Goal: Book appointment/travel/reservation

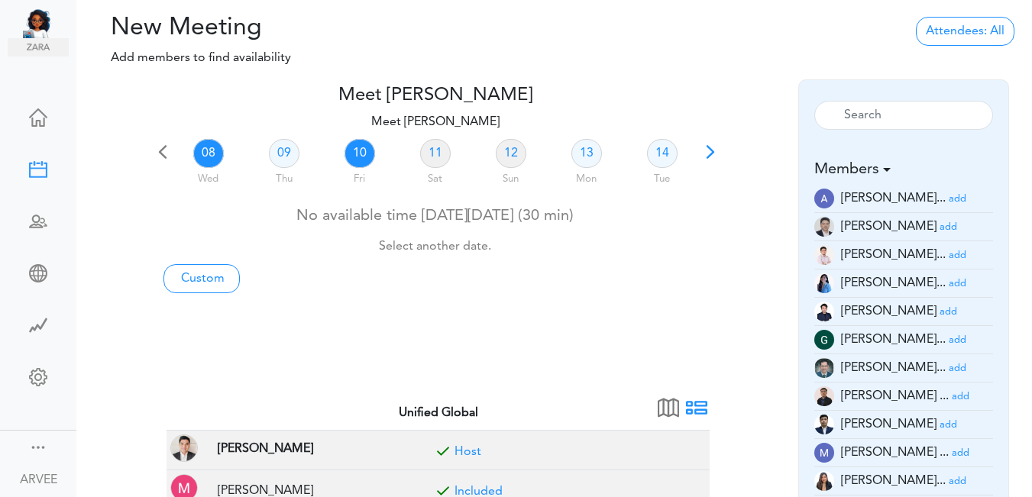
click at [362, 151] on link "10" at bounding box center [360, 153] width 31 height 29
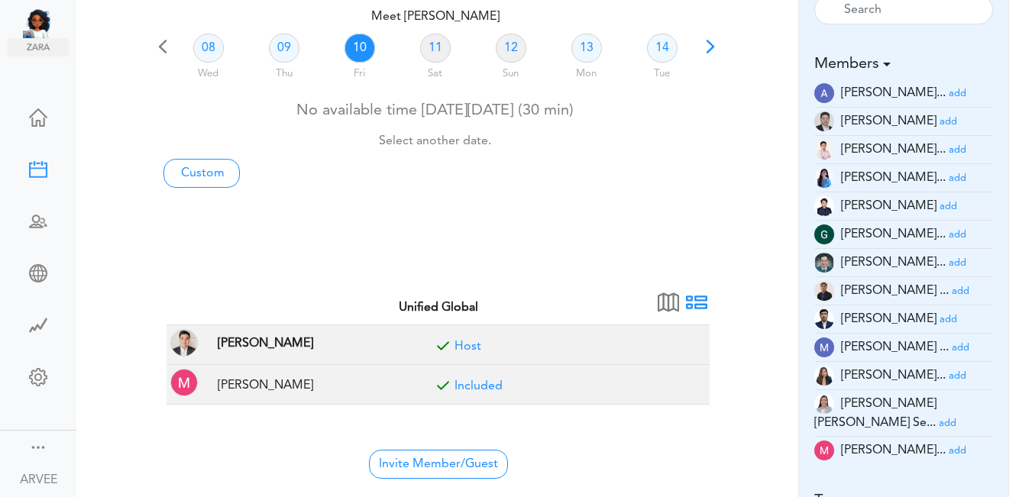
scroll to position [126, 0]
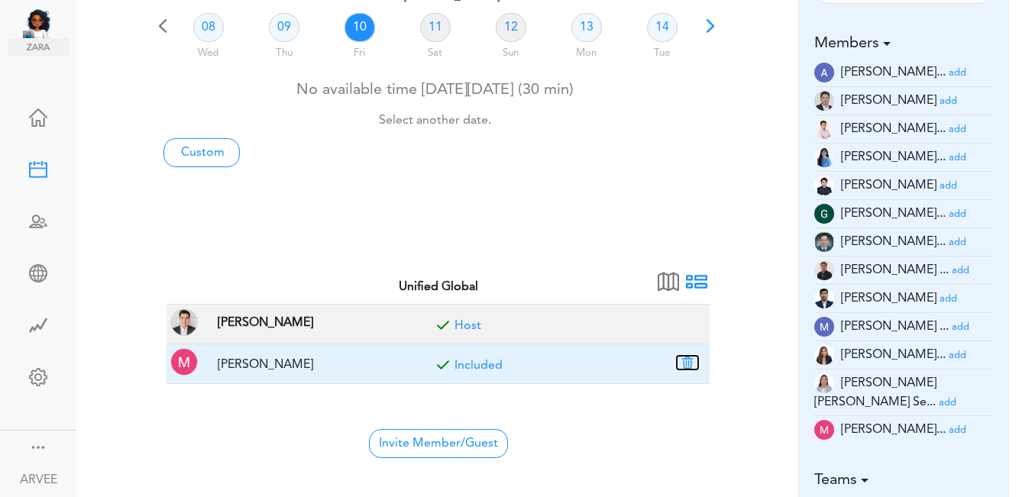
click at [687, 361] on button "button" at bounding box center [687, 363] width 21 height 14
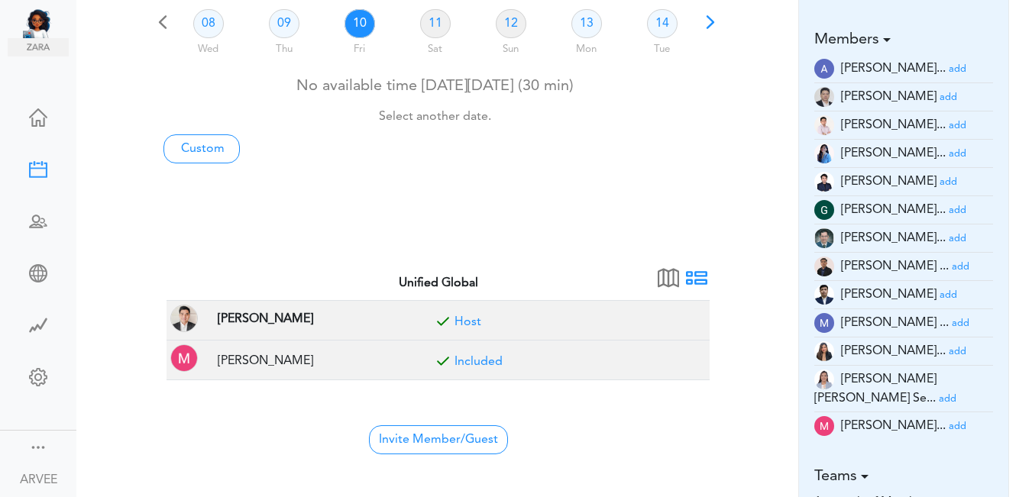
scroll to position [565, 0]
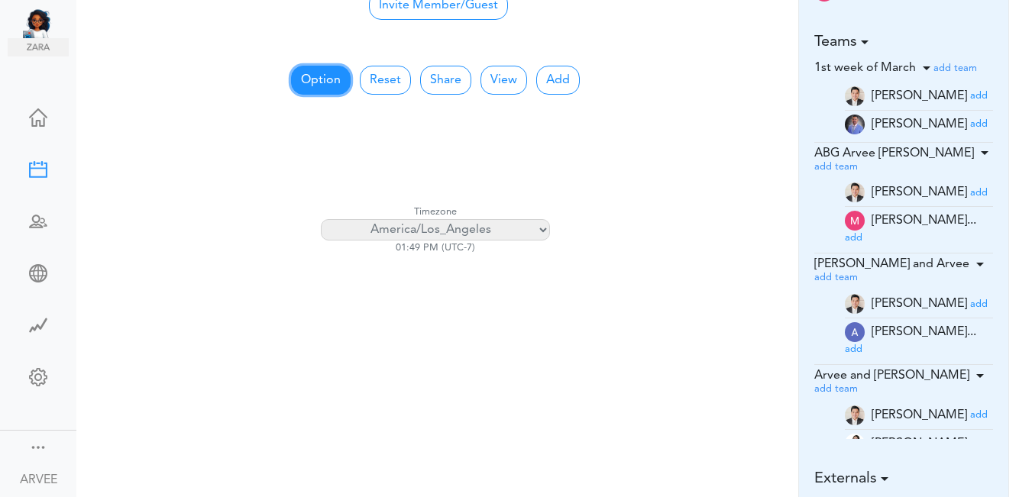
click at [329, 77] on button "Option" at bounding box center [321, 80] width 60 height 29
click at [329, 79] on button "Option" at bounding box center [321, 80] width 60 height 29
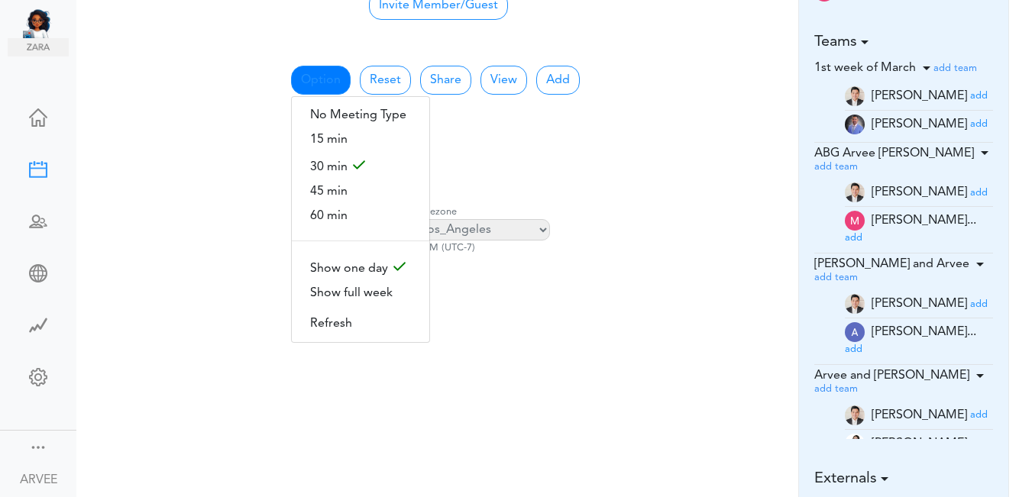
click at [603, 134] on div "Calendar View for All Meetings 8:00 AM - - - 9:00 AM - - - 10:00 AM - - - 11:00…" at bounding box center [435, 131] width 543 height 73
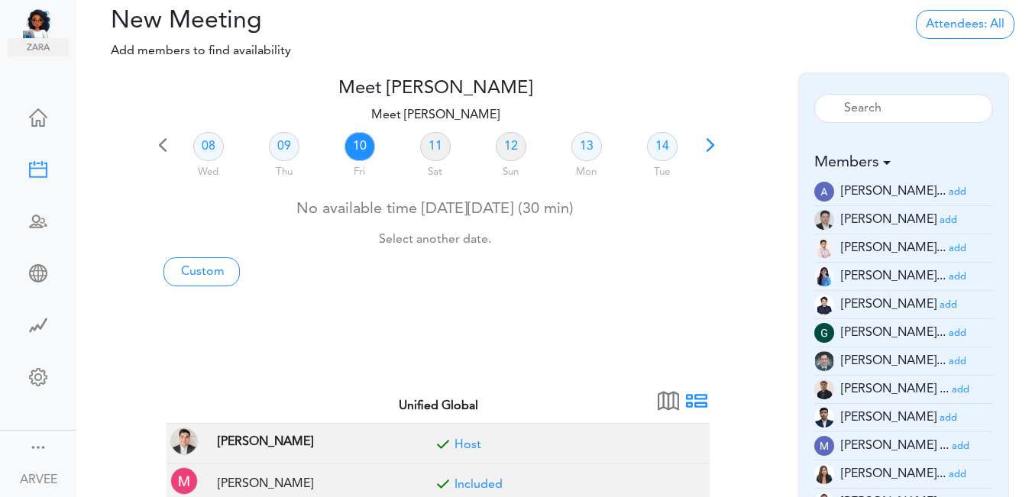
scroll to position [0, 0]
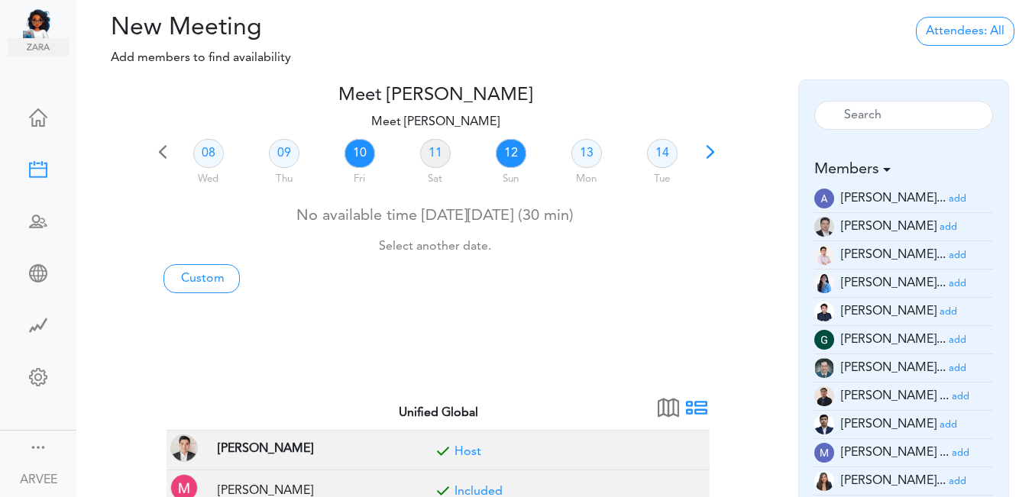
click at [504, 151] on link "12" at bounding box center [511, 153] width 31 height 29
click at [207, 278] on link "Custom" at bounding box center [202, 278] width 76 height 29
type input "Meet [PERSON_NAME]"
type input "[URL][DOMAIN_NAME][SECURITY_DATA]"
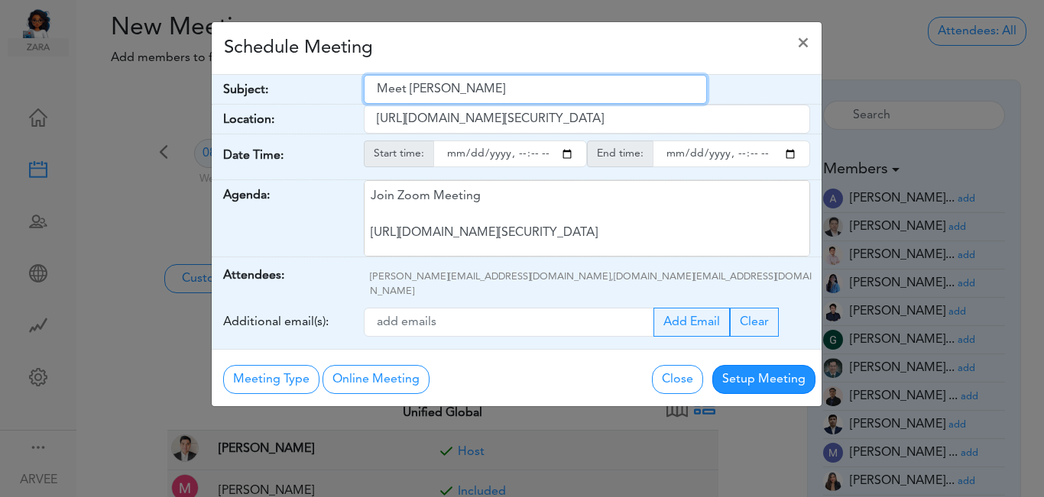
drag, startPoint x: 377, startPoint y: 87, endPoint x: 502, endPoint y: 89, distance: 125.3
click at [502, 89] on input "Meet [PERSON_NAME]" at bounding box center [535, 89] width 343 height 29
paste input "[PERSON_NAME] - Internal Discussion of 2024 ITR"
type input "[PERSON_NAME] - Internal Discussion of 2024 ITR"
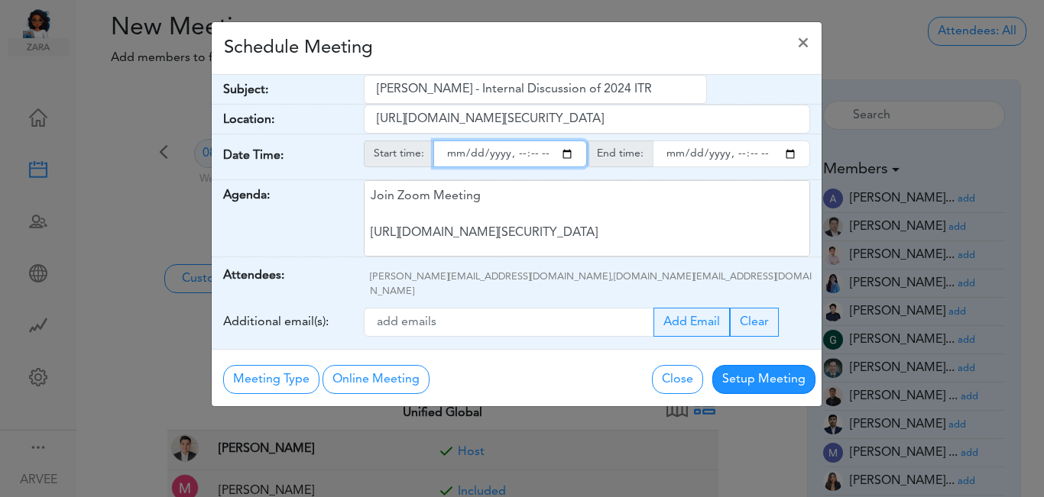
click at [567, 154] on input "starttime" at bounding box center [510, 154] width 154 height 27
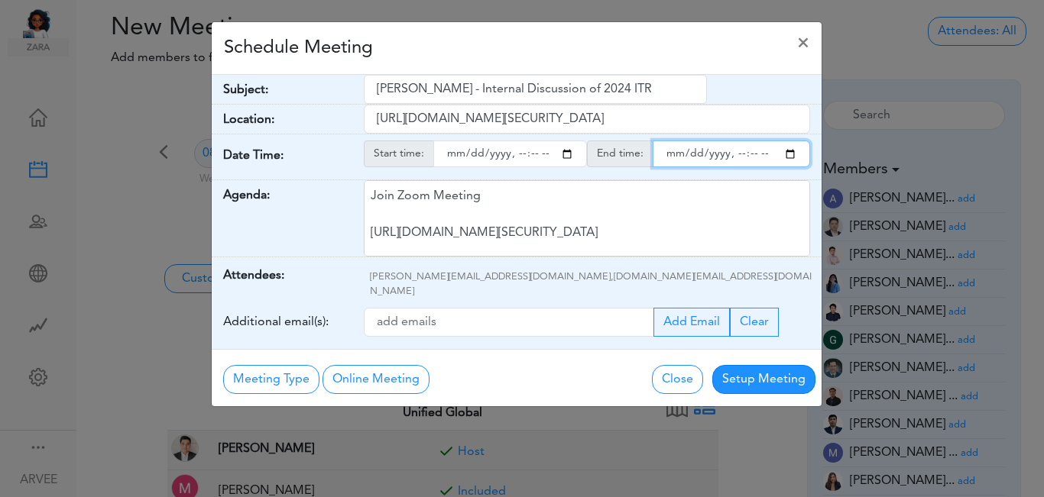
type input "[DATE]T19:05"
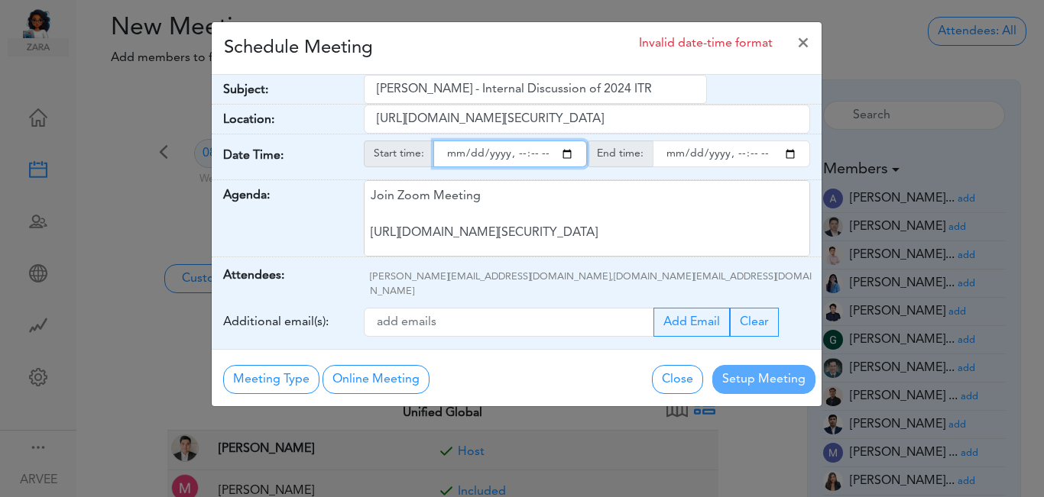
click at [787, 155] on input "endtime" at bounding box center [731, 154] width 157 height 27
type input "[DATE]T20:05"
click at [517, 155] on input "starttime" at bounding box center [510, 154] width 154 height 27
click at [533, 158] on input "starttime" at bounding box center [510, 154] width 154 height 27
type input "[DATE]T19:30"
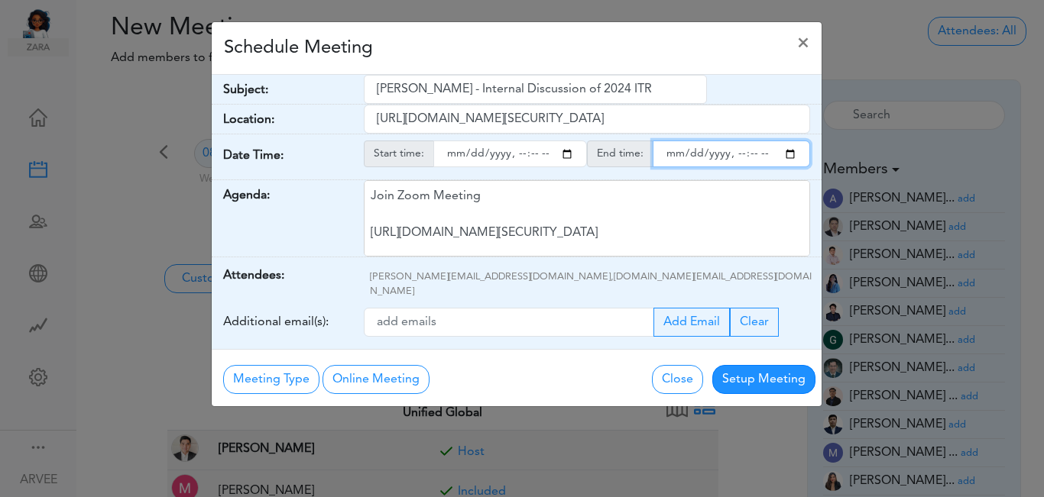
click at [749, 154] on input "endtime" at bounding box center [731, 154] width 157 height 27
type input "[DATE]T20:00"
click at [572, 40] on div "Schedule Meeting ×" at bounding box center [517, 48] width 610 height 53
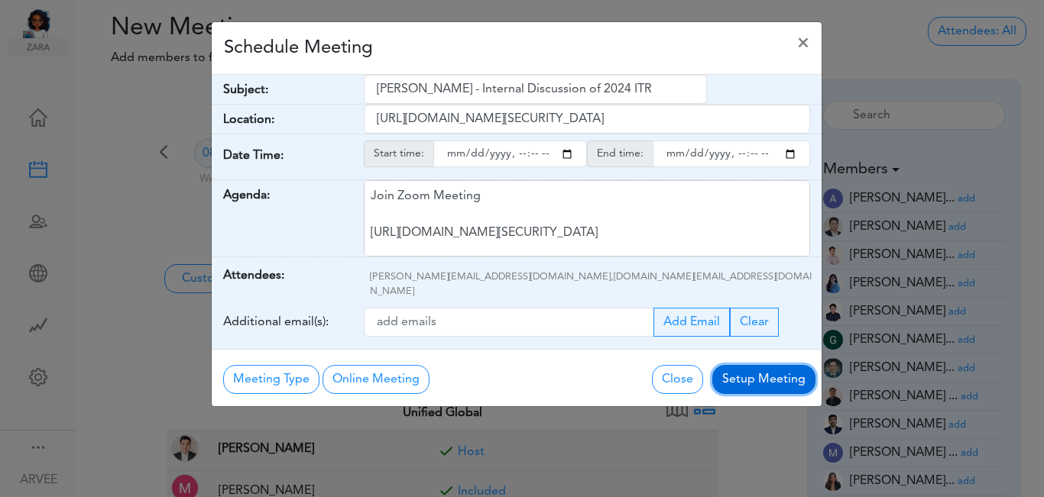
click at [757, 365] on button "Setup Meeting" at bounding box center [763, 379] width 103 height 29
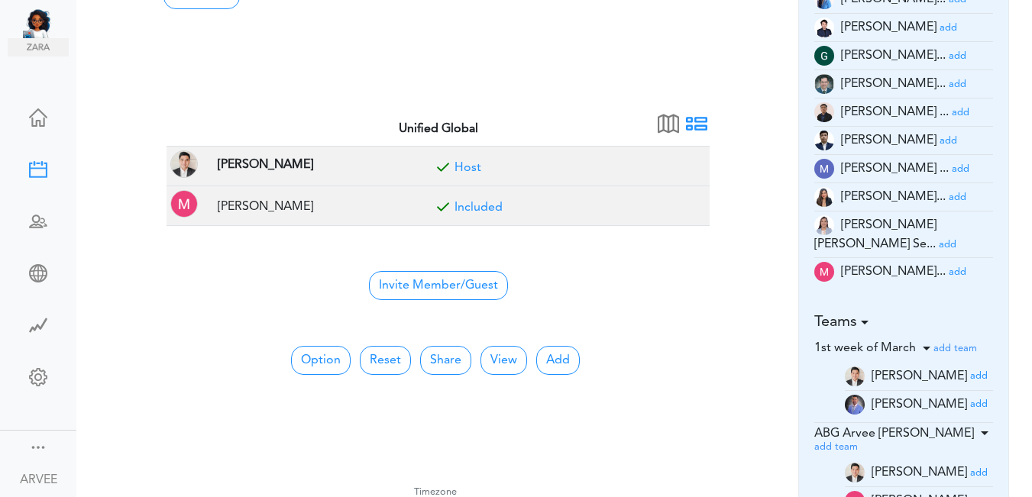
scroll to position [297, 0]
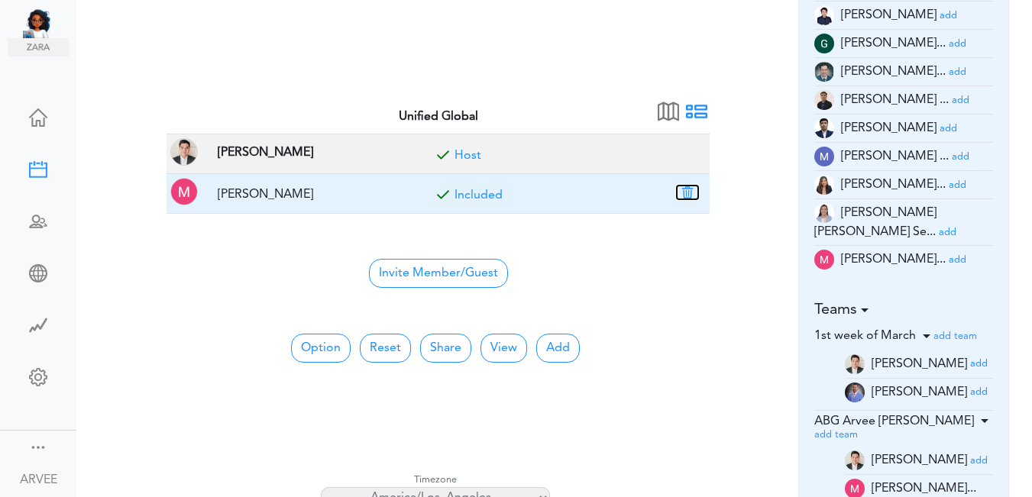
click at [692, 193] on button "button" at bounding box center [687, 193] width 21 height 14
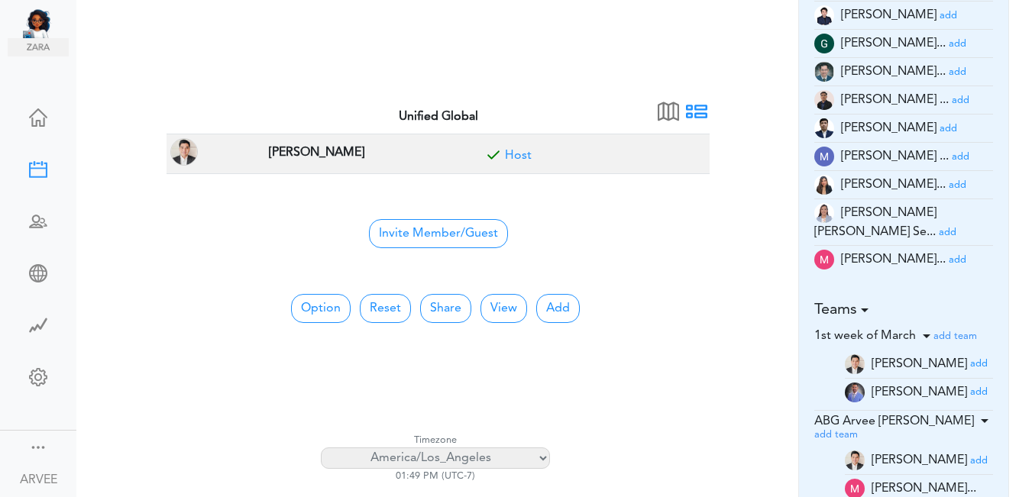
scroll to position [0, 0]
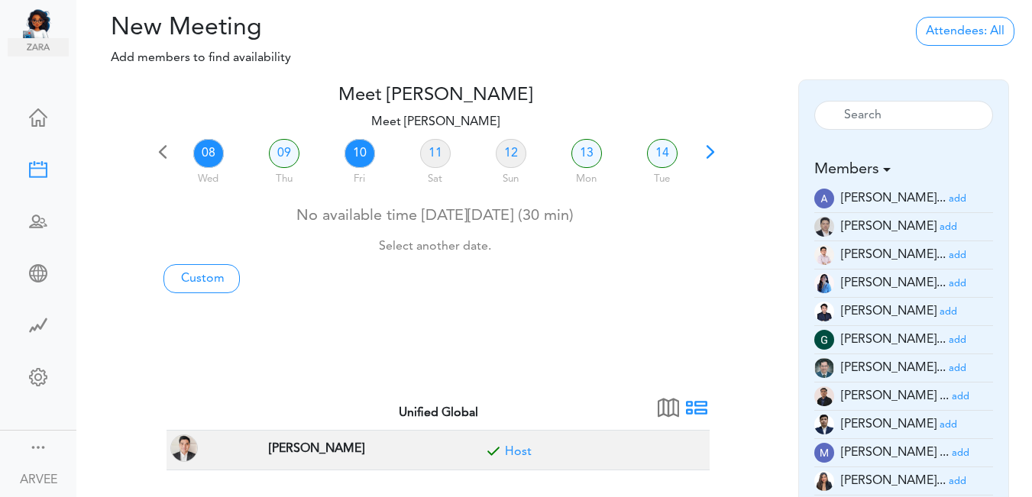
click at [362, 153] on link "10" at bounding box center [360, 153] width 31 height 29
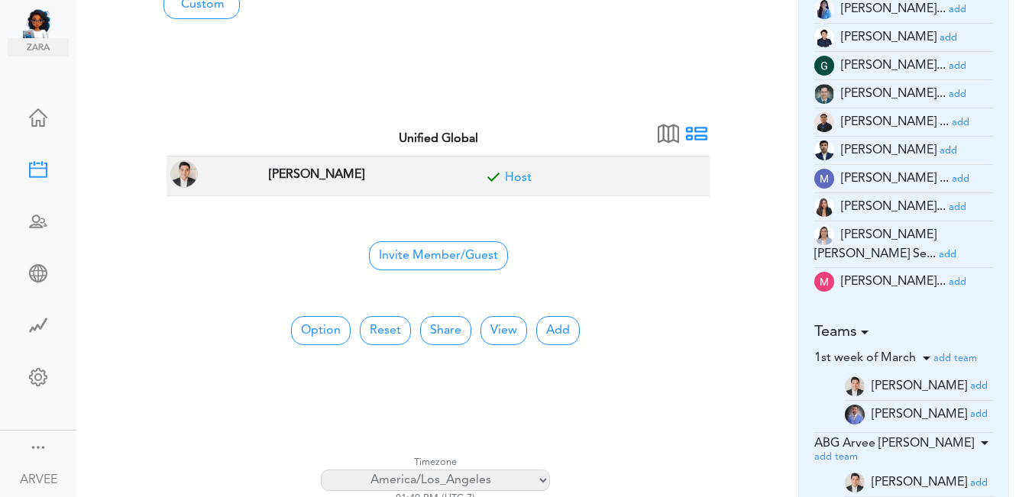
scroll to position [315, 0]
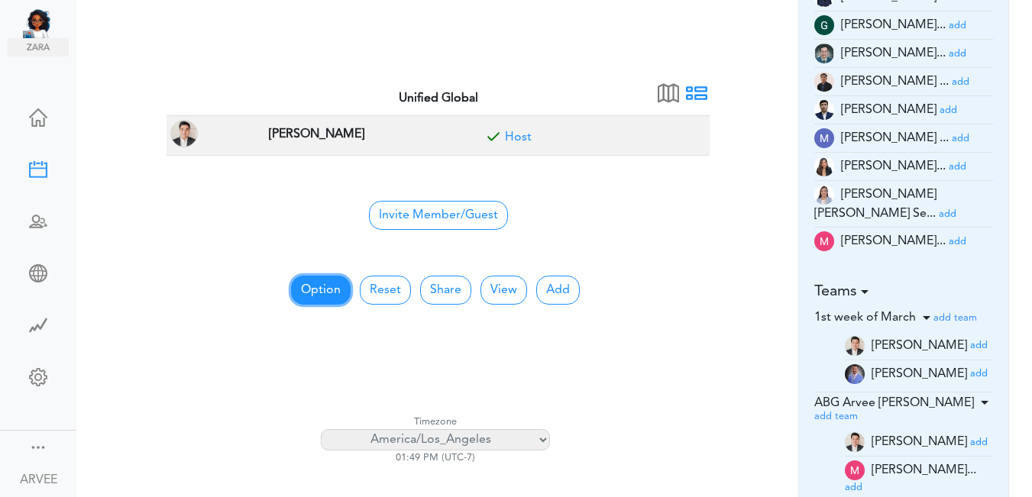
click at [314, 286] on button "Option" at bounding box center [321, 290] width 60 height 29
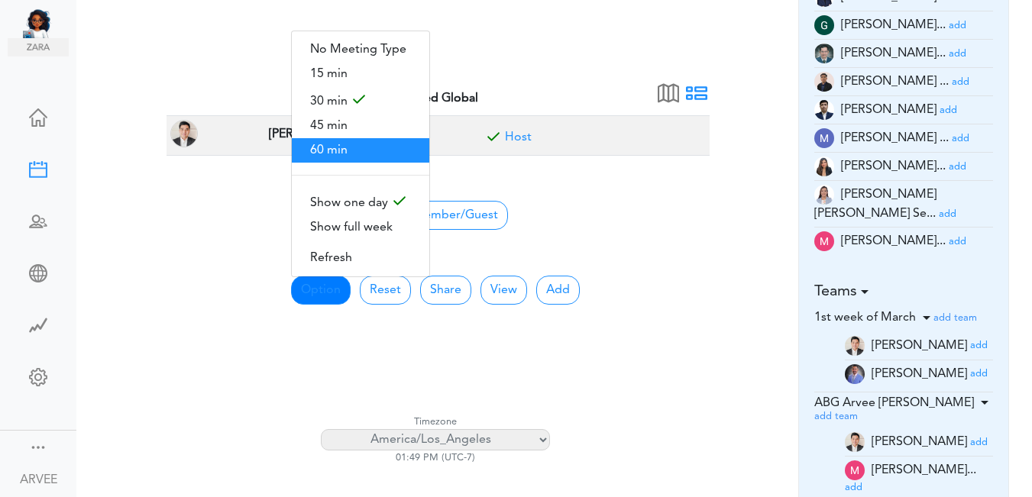
click at [350, 139] on span "60 min" at bounding box center [361, 150] width 138 height 24
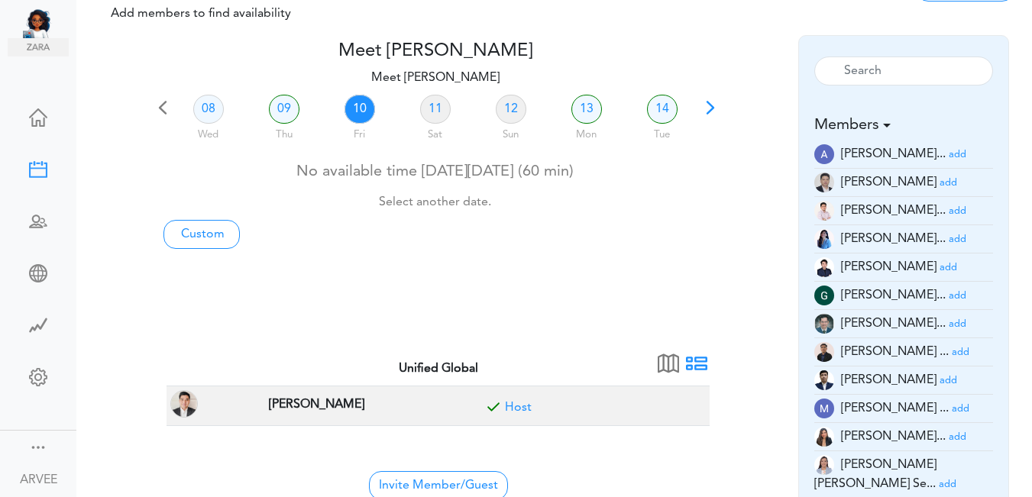
scroll to position [33, 0]
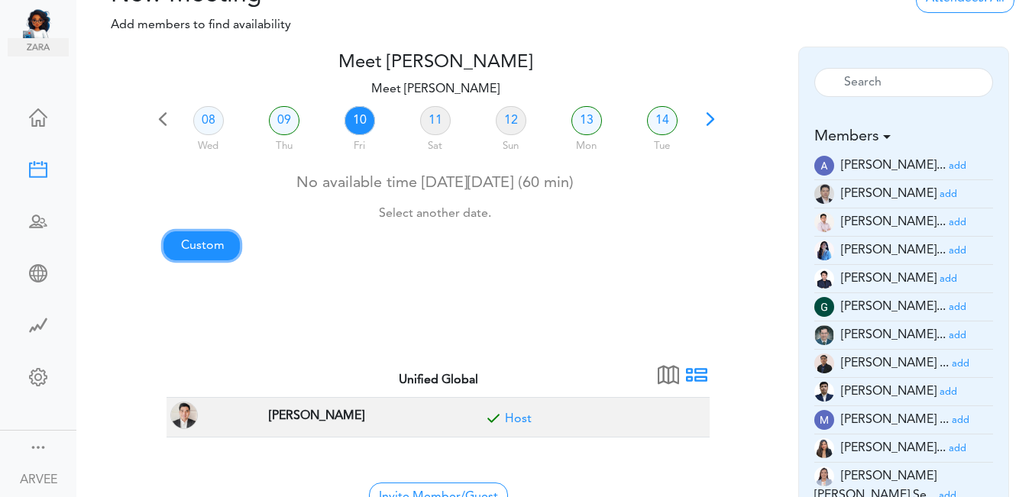
click at [209, 247] on link "Custom" at bounding box center [202, 246] width 76 height 29
type input "Meet [PERSON_NAME]"
type input "[URL][DOMAIN_NAME][SECURITY_DATA]"
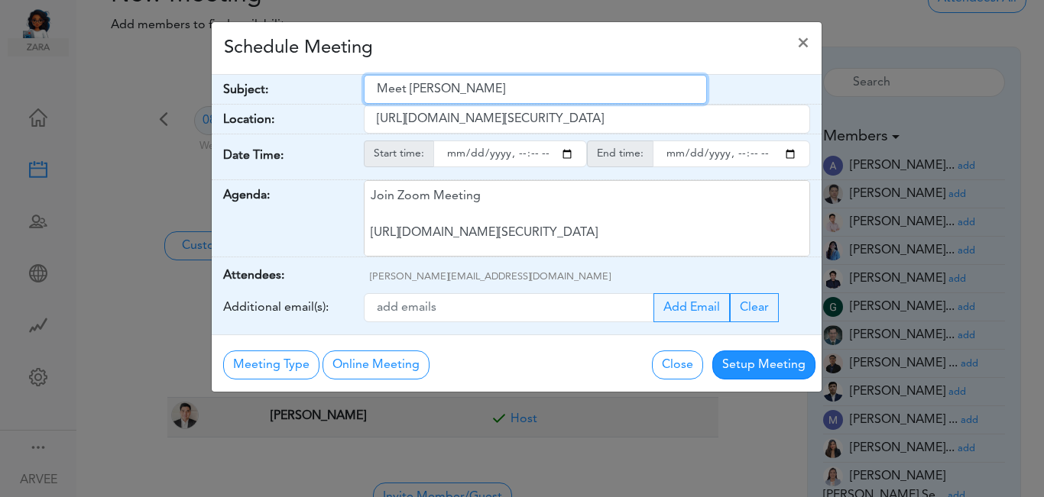
click at [510, 88] on input "Meet [PERSON_NAME]" at bounding box center [535, 89] width 343 height 29
type input "Meet [PERSON_NAME]/ECruz"
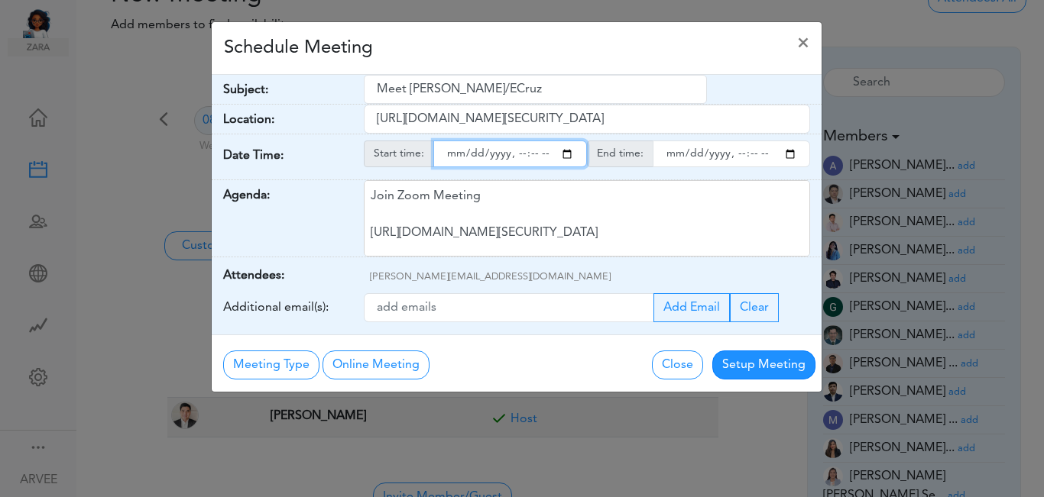
click at [569, 154] on input "starttime" at bounding box center [510, 154] width 154 height 27
click at [518, 156] on input "starttime" at bounding box center [510, 154] width 154 height 27
click at [533, 156] on input "starttime" at bounding box center [510, 154] width 154 height 27
type input "[DATE]T13:00"
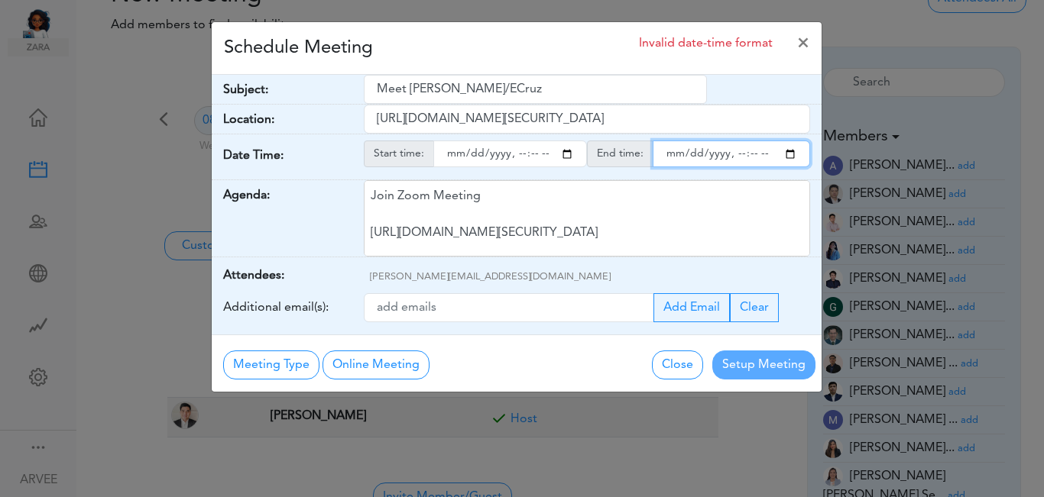
click at [791, 153] on input "endtime" at bounding box center [731, 154] width 157 height 27
click at [737, 157] on input "endtime" at bounding box center [731, 154] width 157 height 27
type input "[DATE]T14:00"
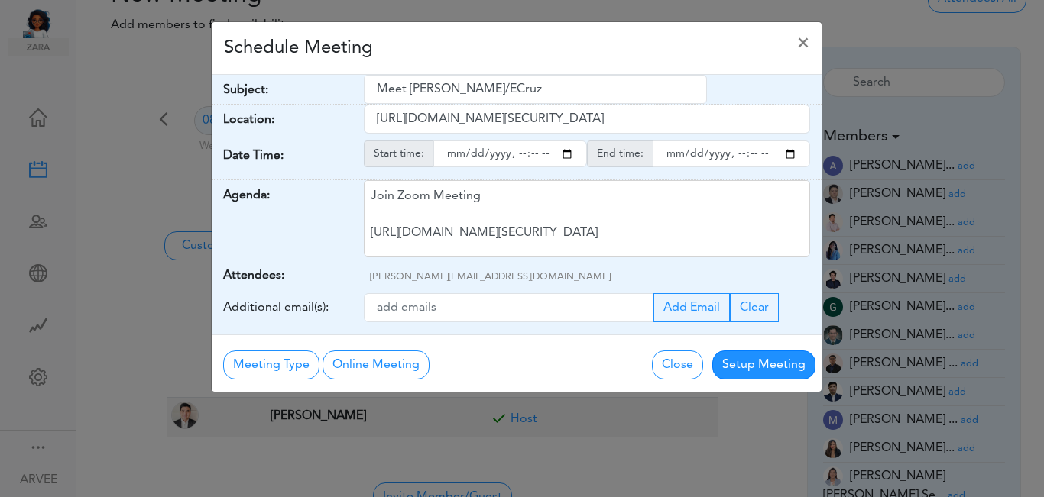
click at [541, 49] on div "Schedule Meeting ×" at bounding box center [517, 48] width 610 height 53
click at [755, 365] on button "Setup Meeting" at bounding box center [763, 365] width 103 height 29
